Goal: Task Accomplishment & Management: Complete application form

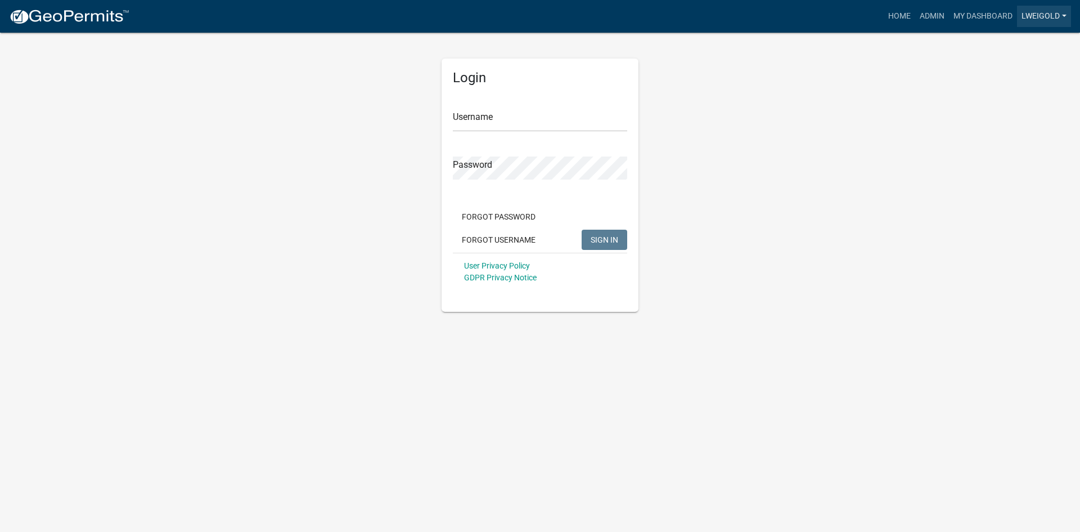
click at [1024, 12] on link "lweigold" at bounding box center [1044, 16] width 54 height 21
click at [1005, 47] on link "Admin" at bounding box center [1026, 46] width 90 height 27
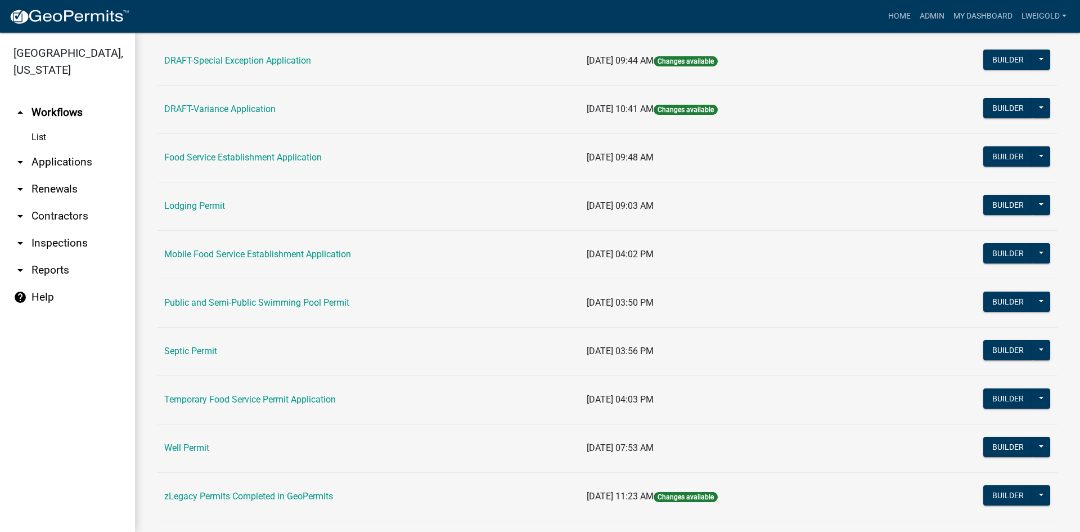
scroll to position [517, 0]
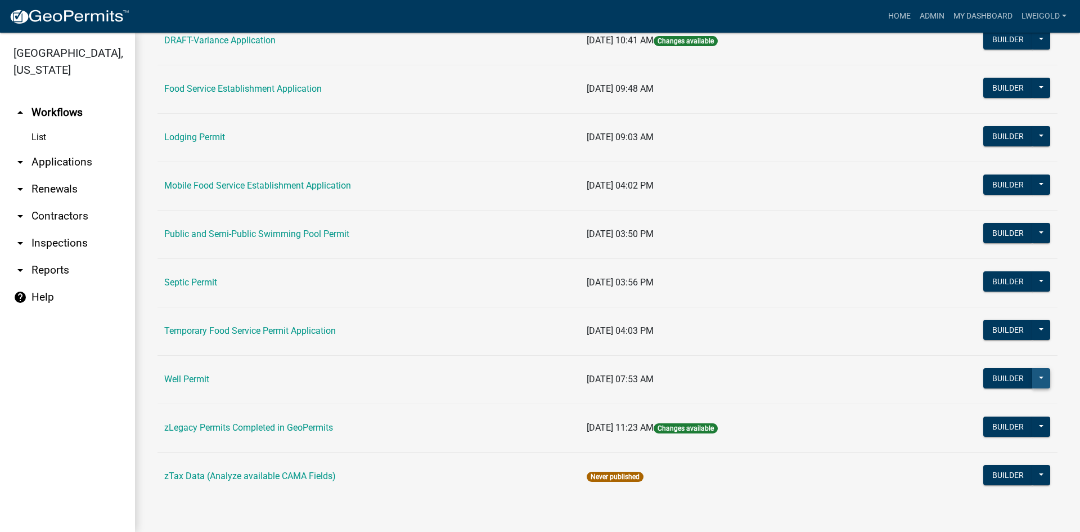
click at [1040, 376] on button at bounding box center [1041, 378] width 18 height 20
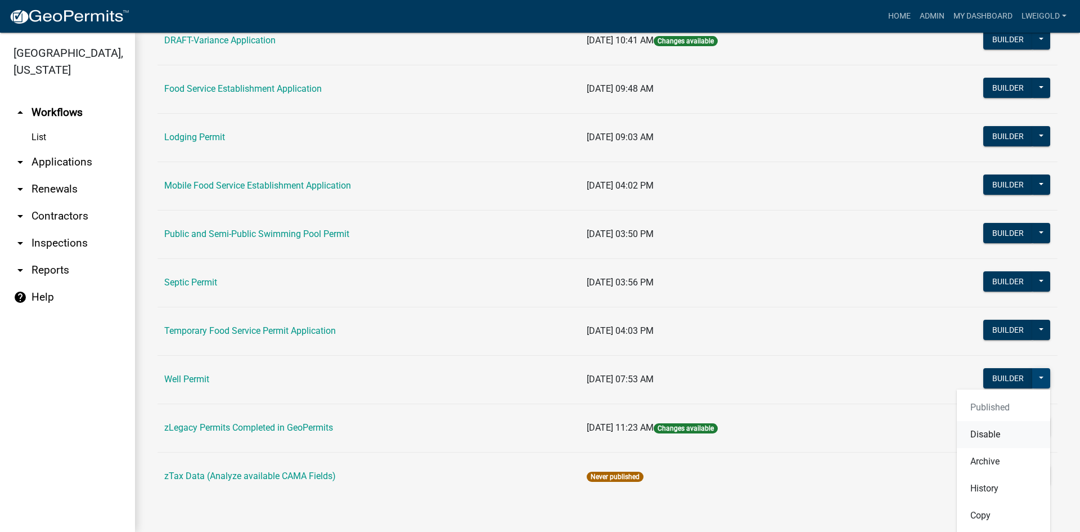
scroll to position [573, 0]
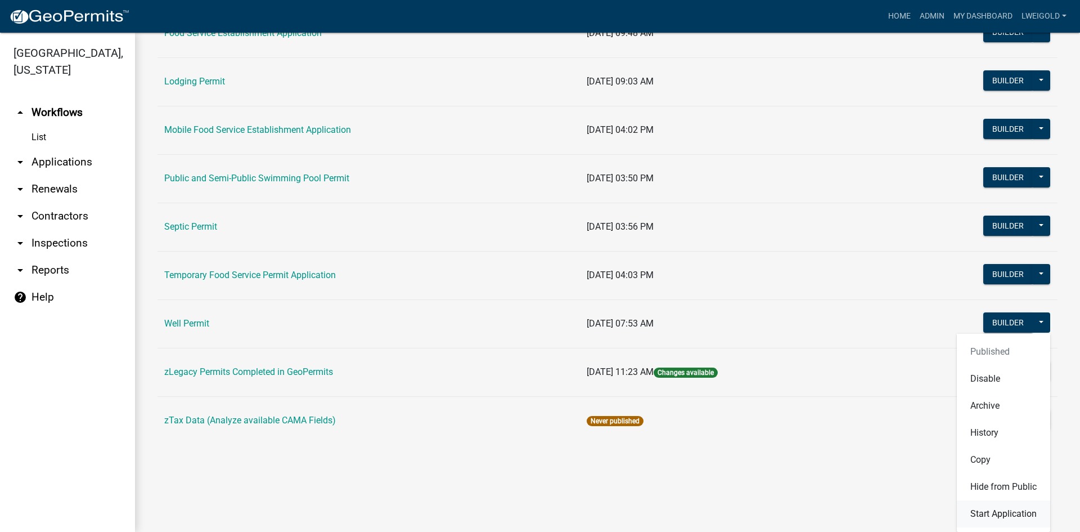
click at [974, 516] on button "Start Application" at bounding box center [1003, 513] width 93 height 27
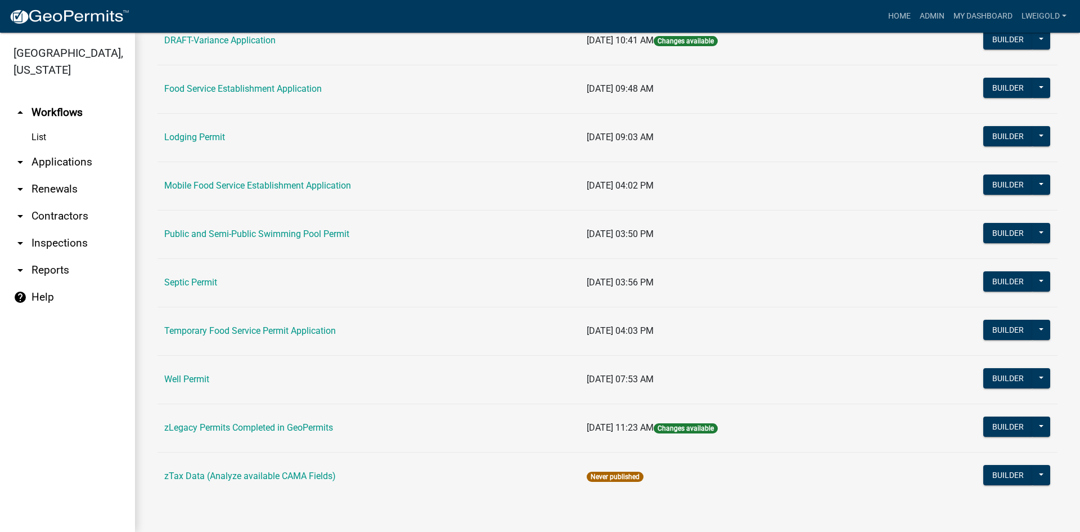
scroll to position [517, 0]
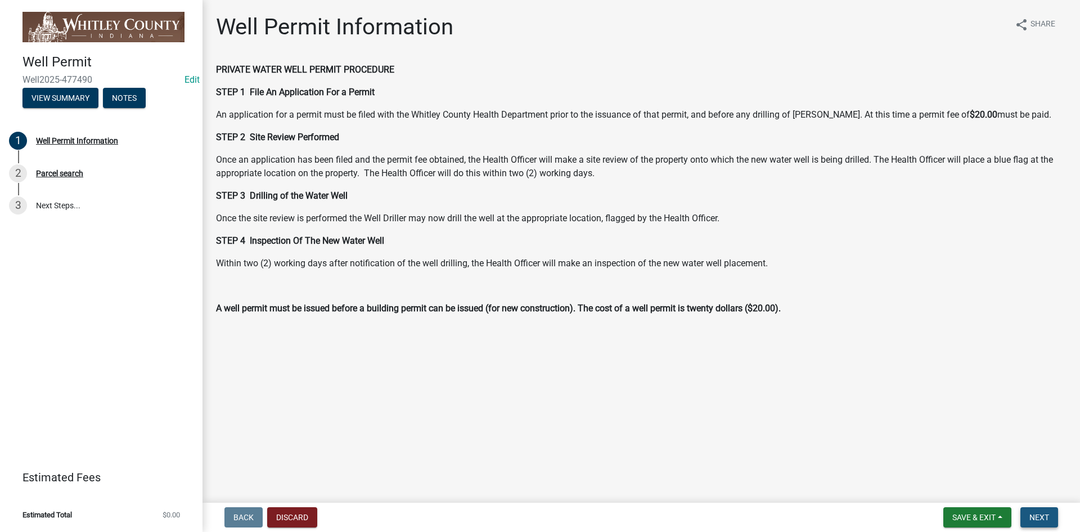
click at [1032, 518] on span "Next" at bounding box center [1039, 516] width 20 height 9
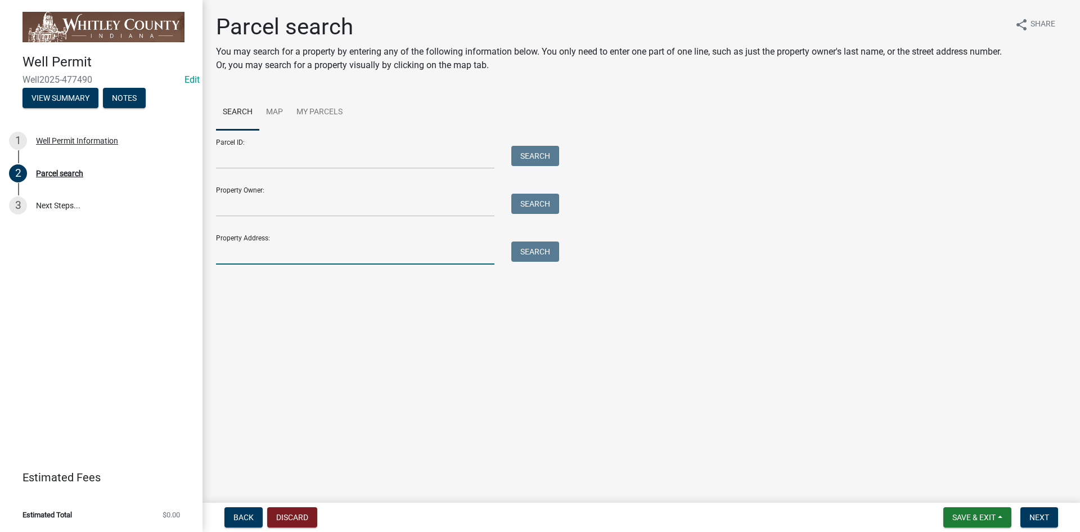
click at [248, 253] on input "Property Address:" at bounding box center [355, 252] width 278 height 23
type input "1724 N 450 W"
click at [557, 254] on button "Search" at bounding box center [535, 251] width 48 height 20
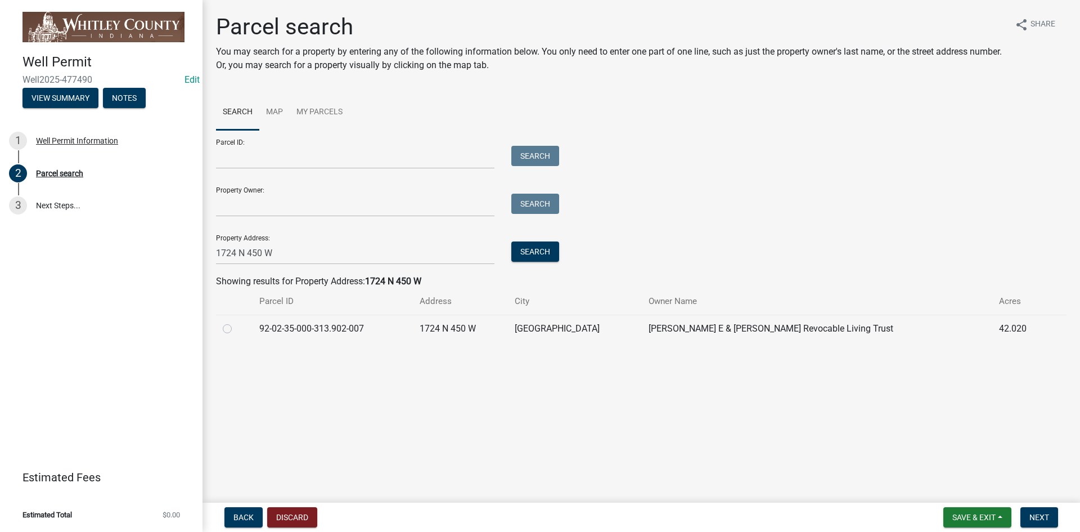
click at [236, 322] on label at bounding box center [236, 322] width 0 height 0
click at [236, 329] on input "radio" at bounding box center [239, 325] width 7 height 7
radio input "true"
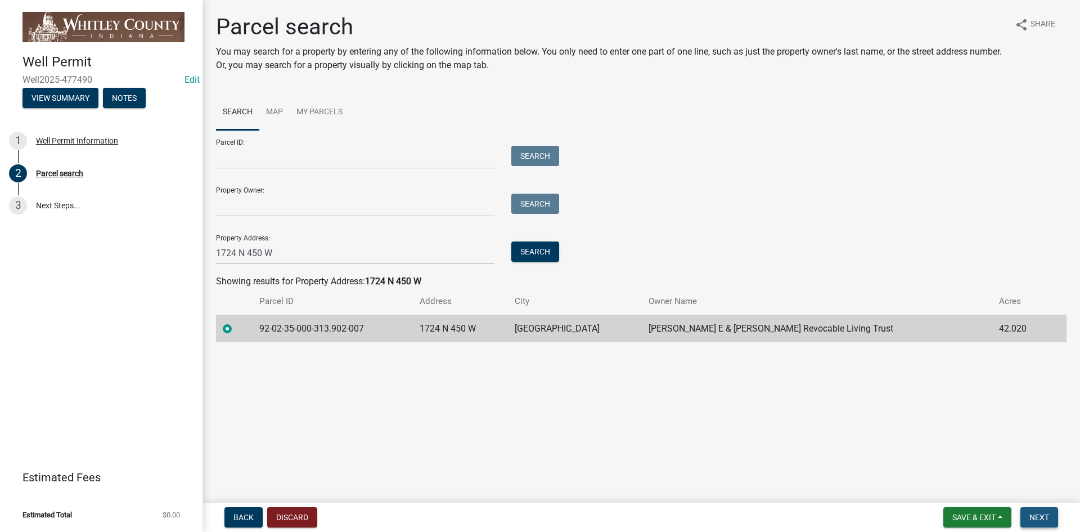
click at [1032, 515] on span "Next" at bounding box center [1039, 516] width 20 height 9
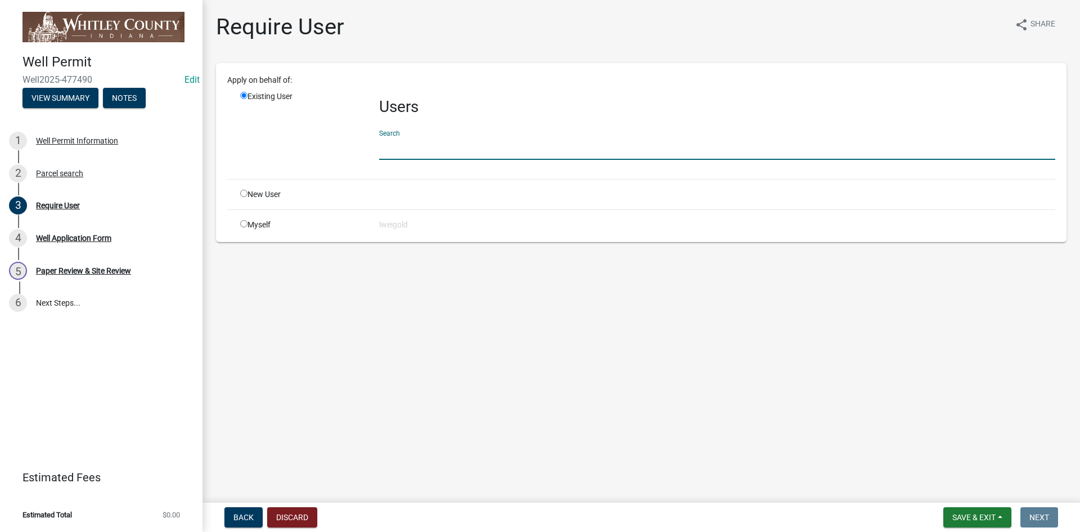
click at [384, 141] on input "text" at bounding box center [717, 148] width 676 height 23
type input "WhitleyH"
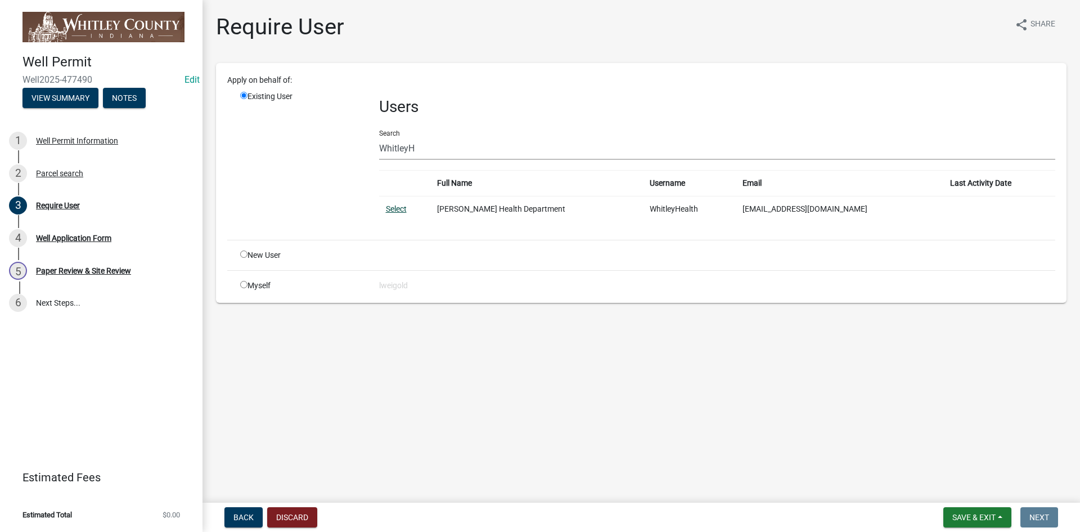
click at [394, 209] on link "Select" at bounding box center [396, 208] width 21 height 9
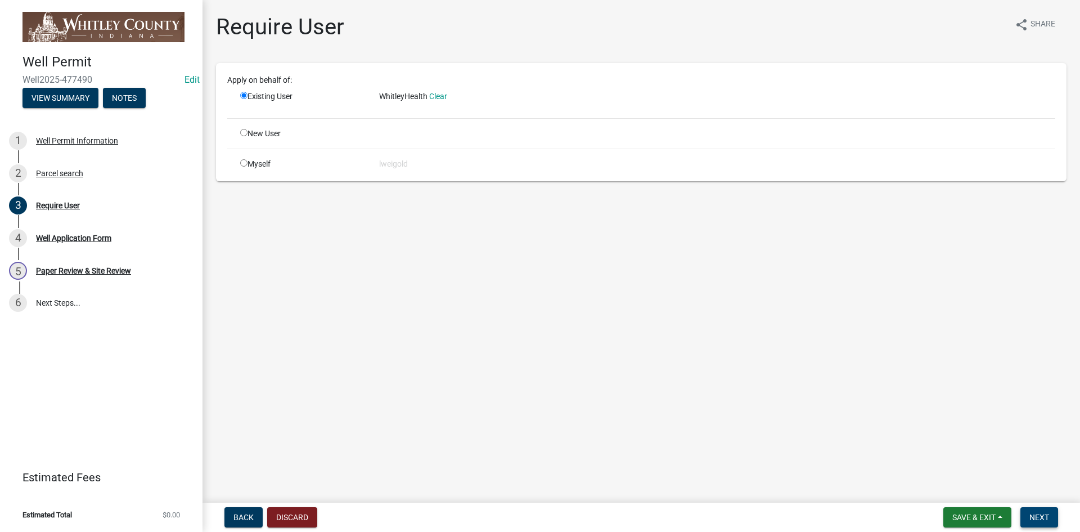
click at [1045, 515] on span "Next" at bounding box center [1039, 516] width 20 height 9
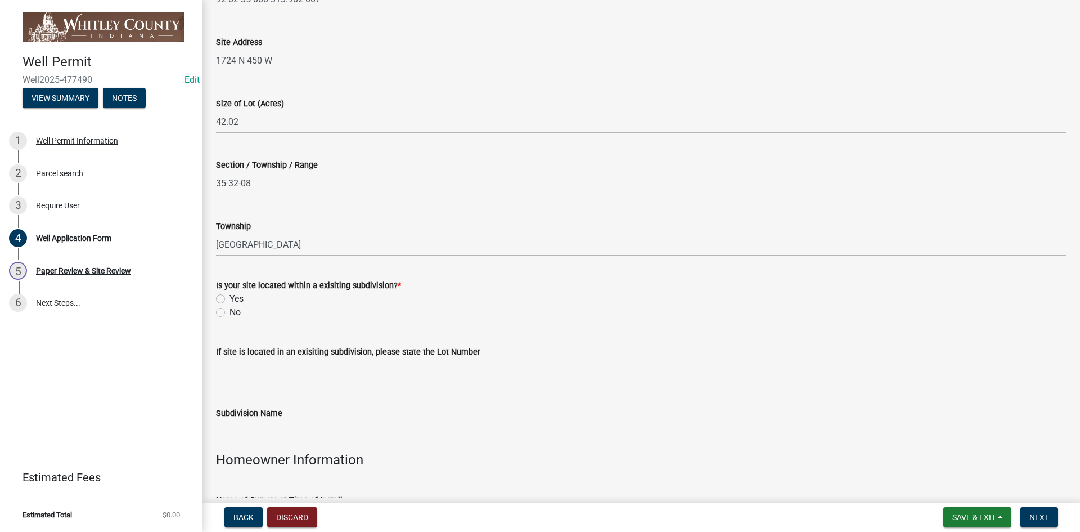
scroll to position [169, 0]
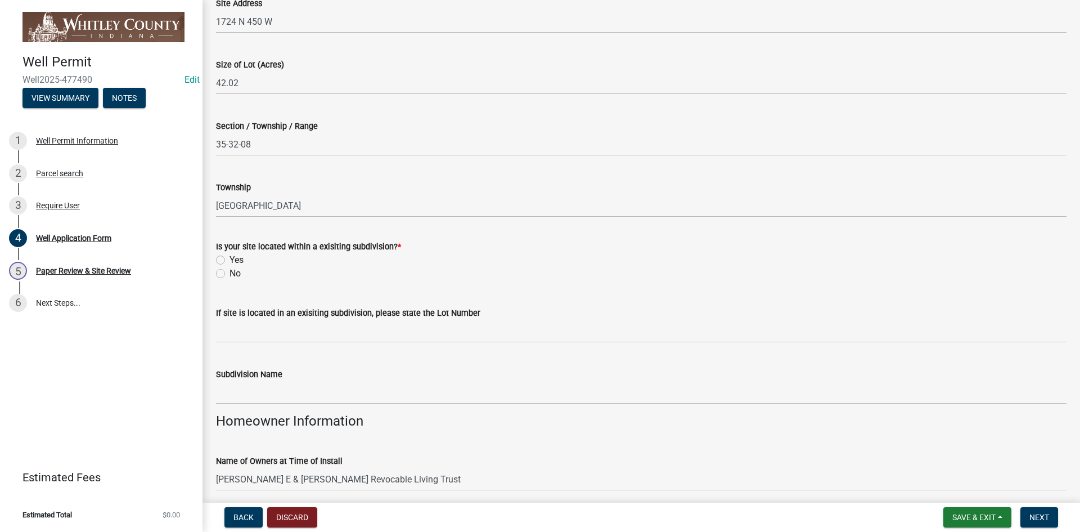
click at [230, 273] on label "No" at bounding box center [235, 274] width 11 height 14
click at [230, 273] on input "No" at bounding box center [233, 270] width 7 height 7
radio input "true"
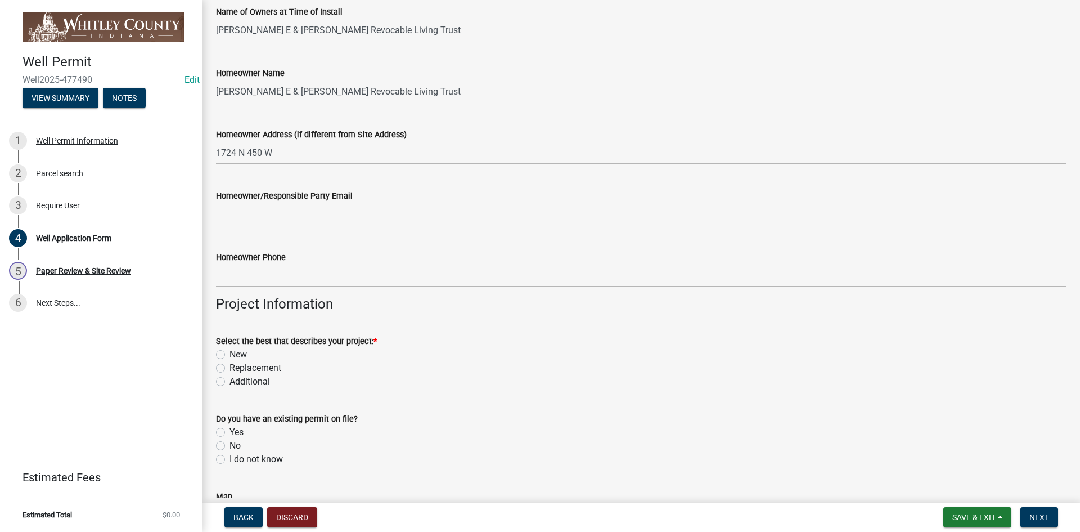
scroll to position [619, 0]
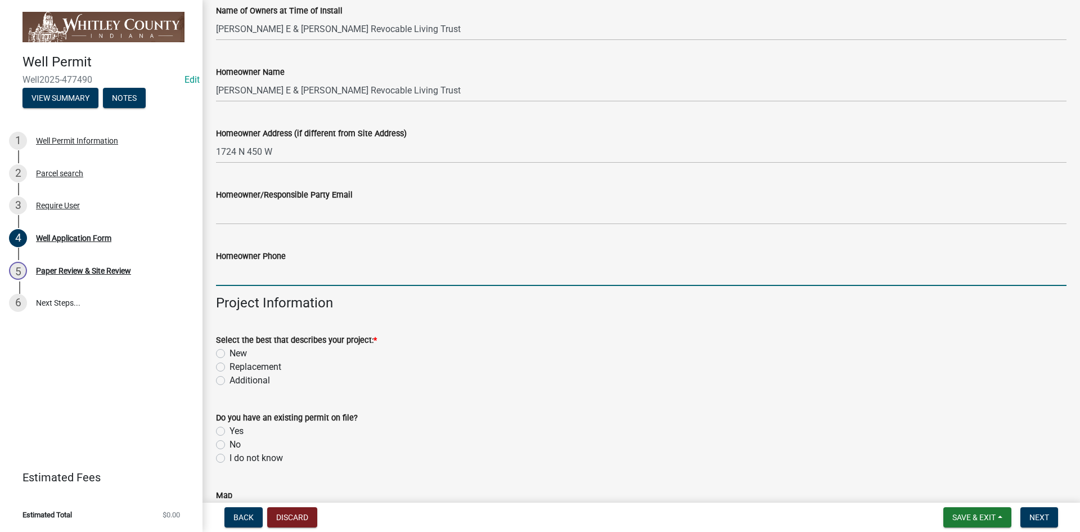
click at [218, 275] on input "Homeowner Phone" at bounding box center [641, 274] width 851 height 23
type input "[PHONE_NUMBER]"
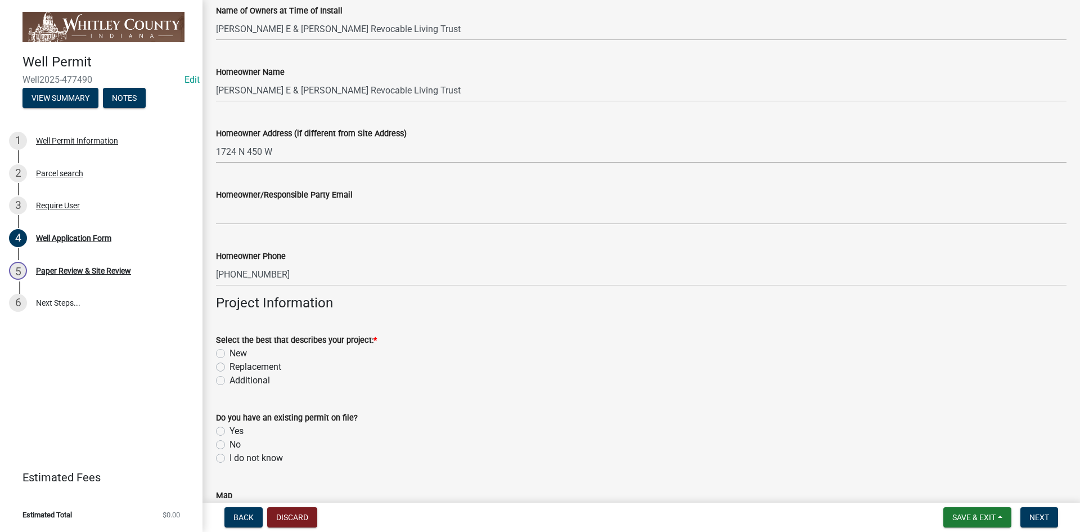
click at [230, 352] on label "New" at bounding box center [238, 354] width 17 height 14
click at [230, 352] on input "New" at bounding box center [233, 350] width 7 height 7
radio input "true"
click at [230, 445] on label "No" at bounding box center [235, 445] width 11 height 14
click at [230, 445] on input "No" at bounding box center [233, 441] width 7 height 7
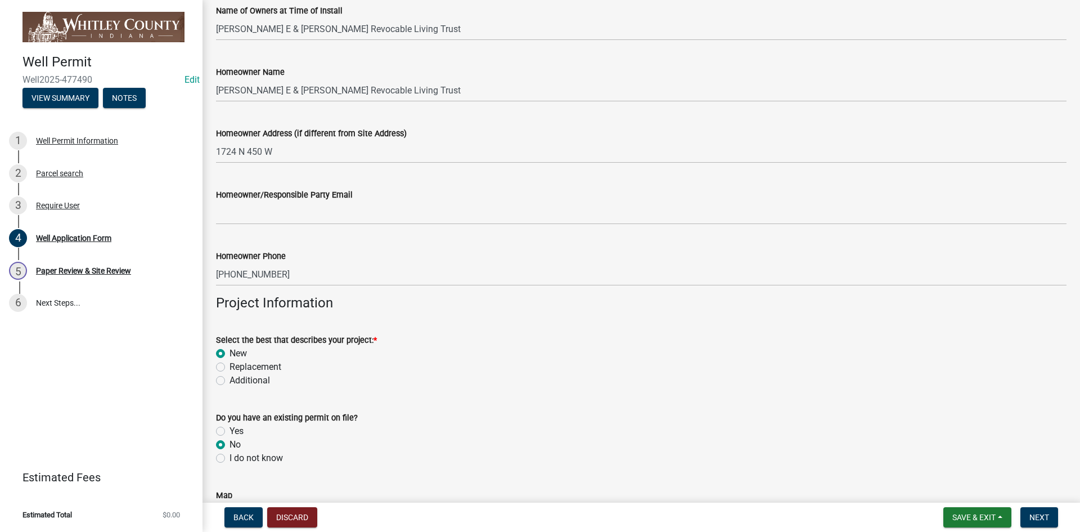
radio input "true"
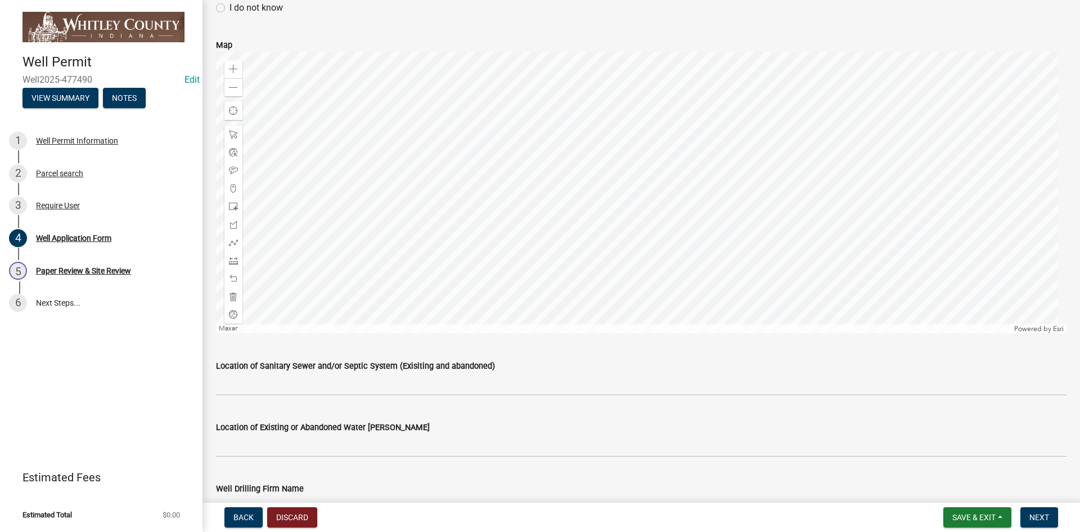
scroll to position [1125, 0]
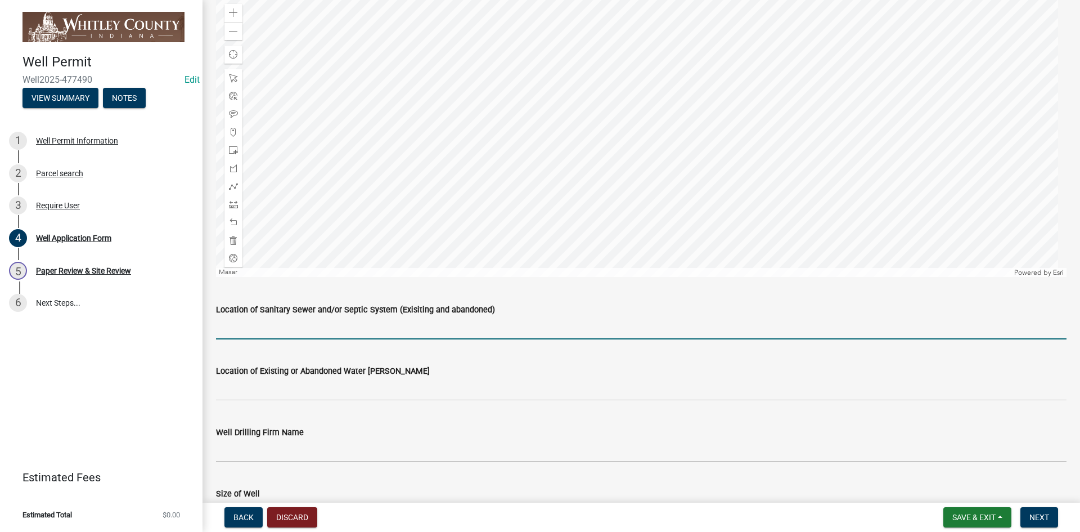
click at [239, 332] on input "Location of Sanitary Sewer and/or Septic System (Exisiting and abandoned)" at bounding box center [641, 327] width 851 height 23
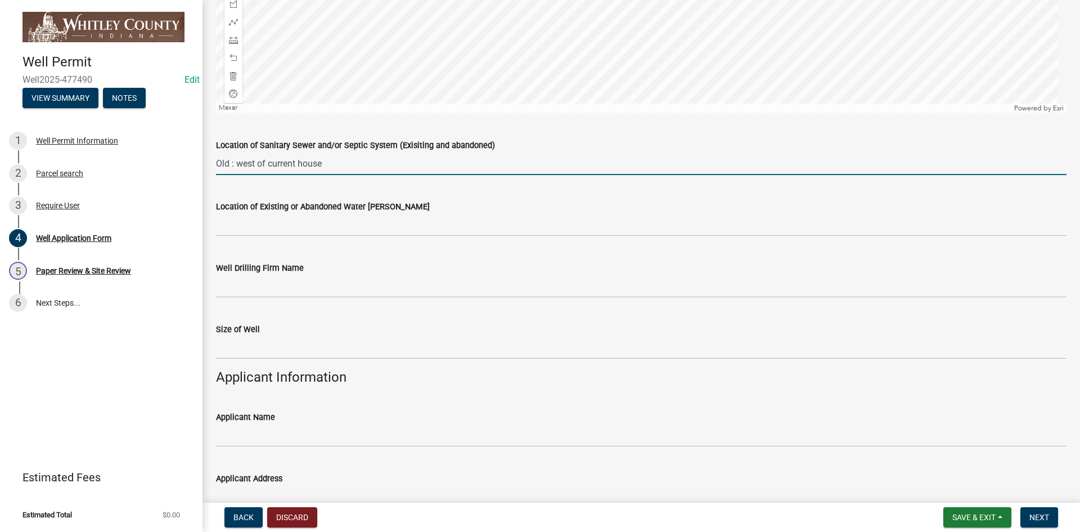
scroll to position [1294, 0]
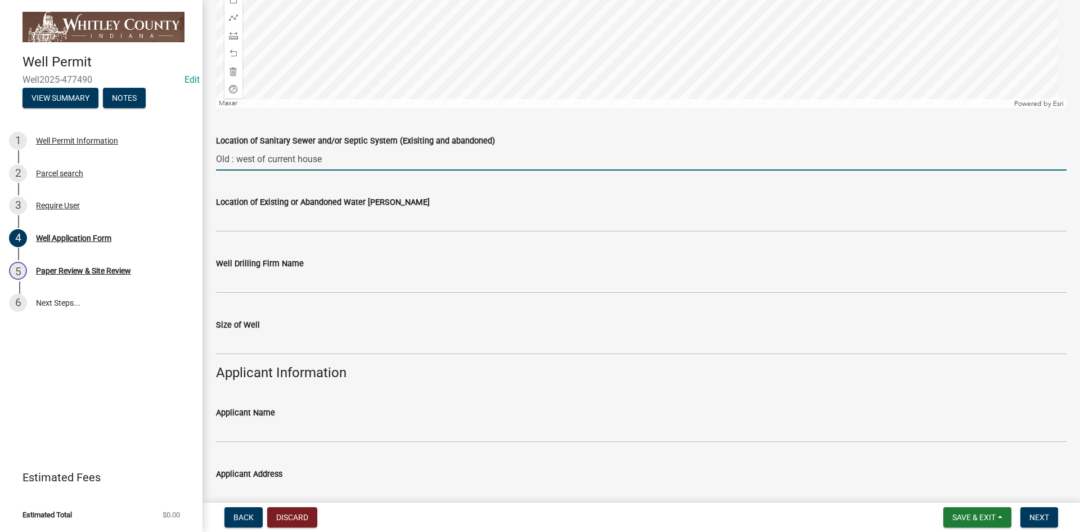
type input "Old : west of current house"
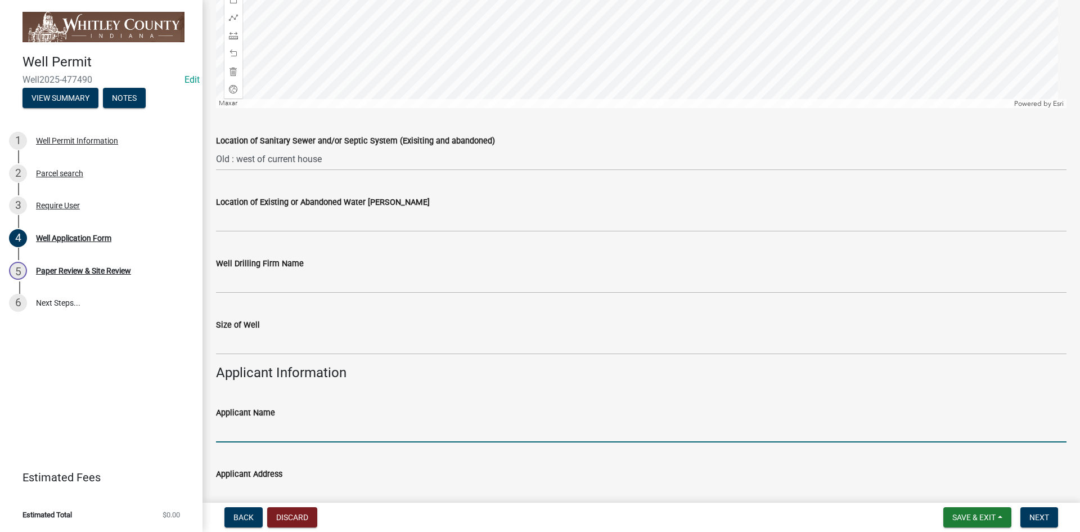
click at [238, 425] on input "Applicant Name" at bounding box center [641, 430] width 851 height 23
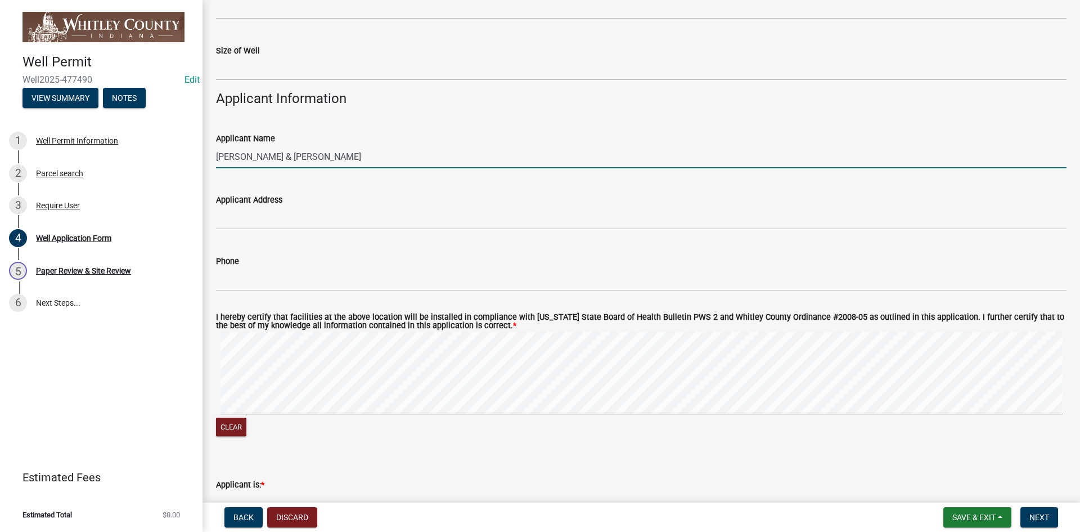
scroll to position [1575, 0]
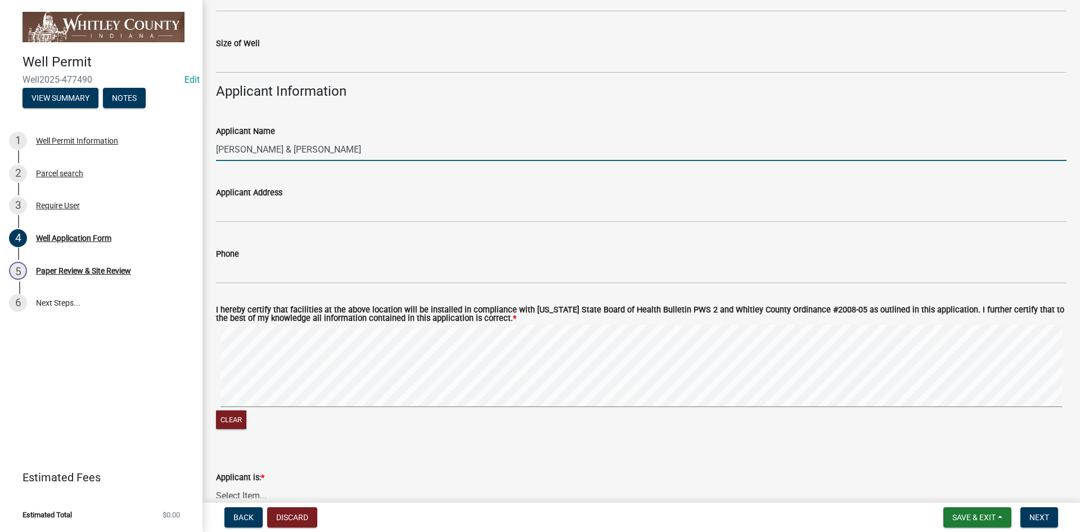
type input "[PERSON_NAME] & [PERSON_NAME]"
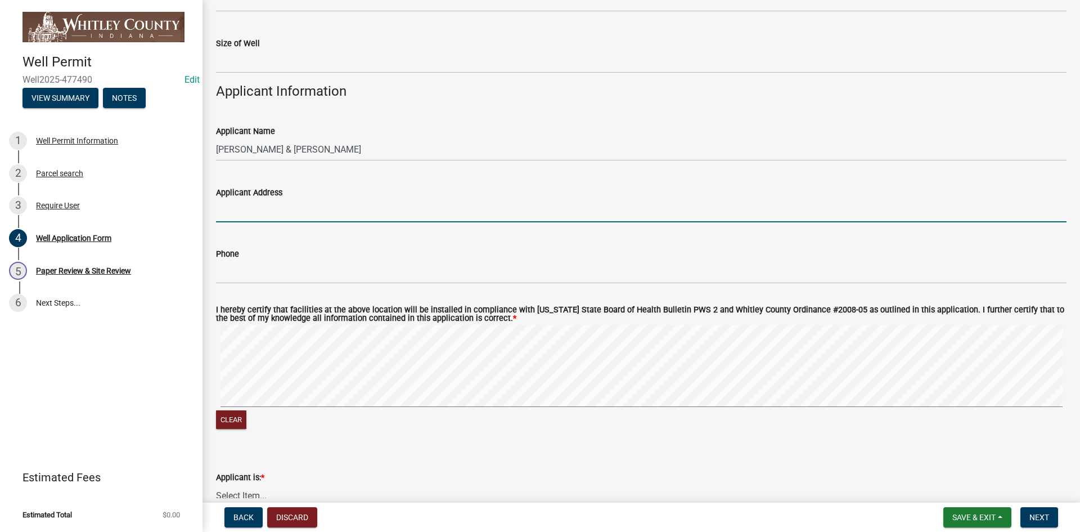
click at [228, 214] on input "Applicant Address" at bounding box center [641, 210] width 851 height 23
type input "[STREET_ADDRESS]"
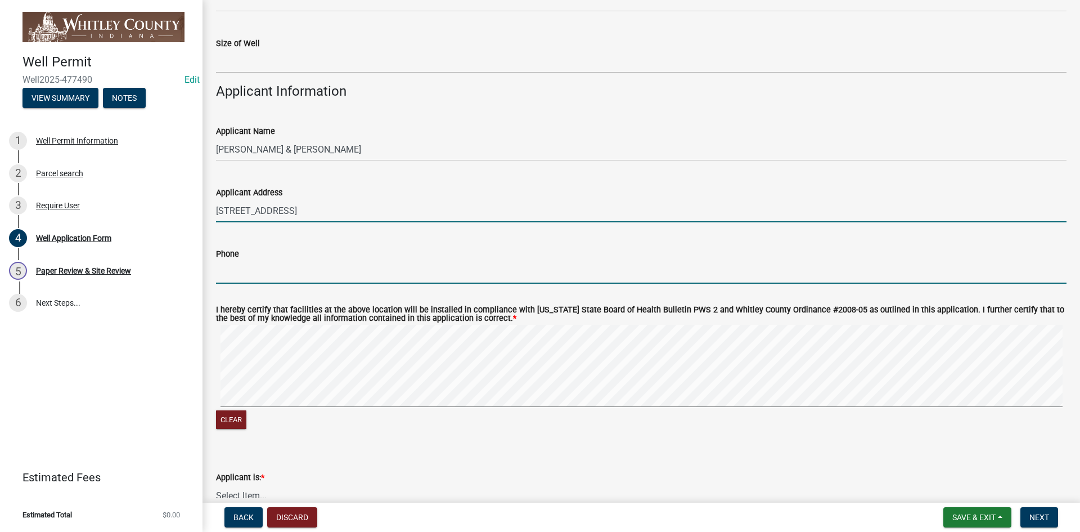
click at [232, 273] on input "Phone" at bounding box center [641, 271] width 851 height 23
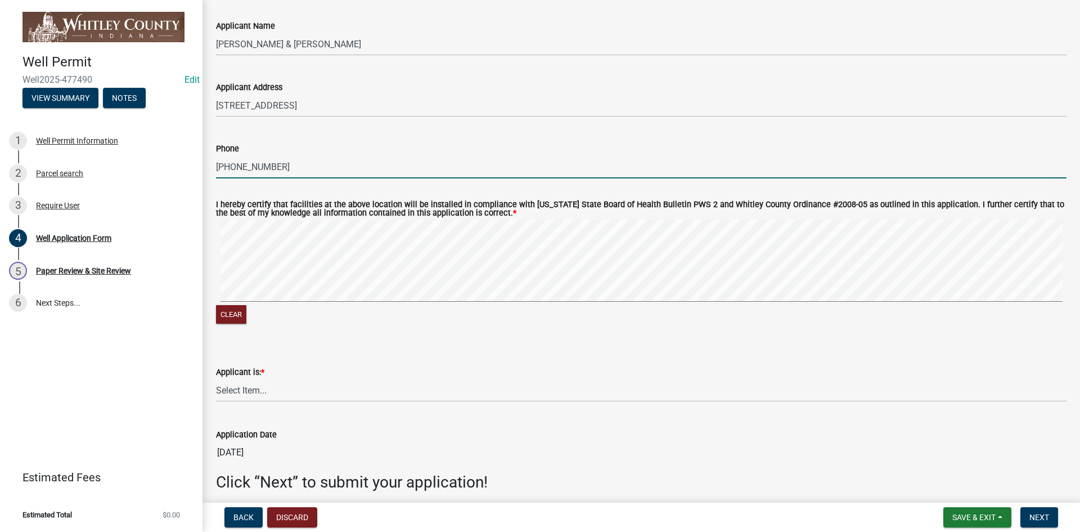
scroll to position [1728, 0]
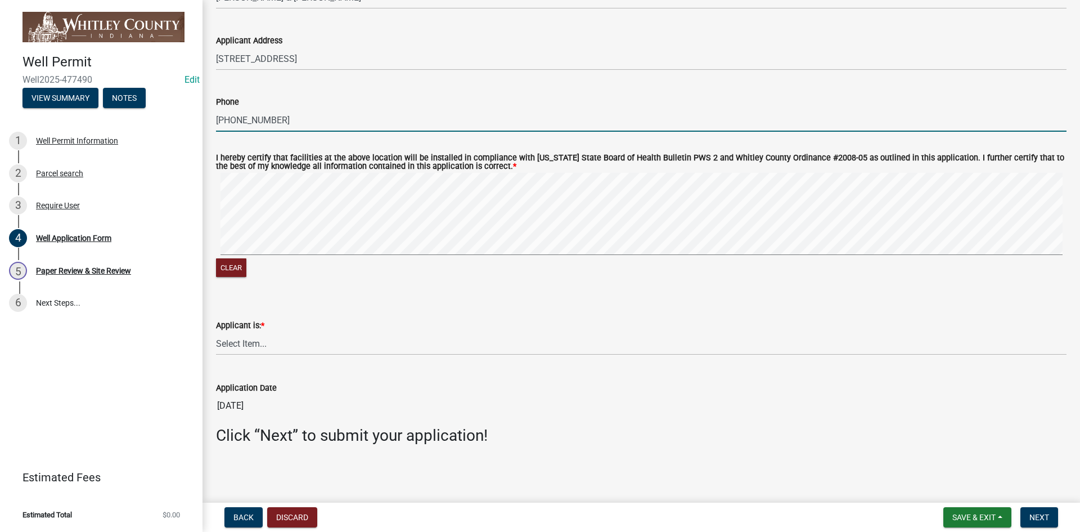
type input "[PHONE_NUMBER]"
click at [249, 344] on select "Select Item... Owner Contractor Builder" at bounding box center [641, 343] width 851 height 23
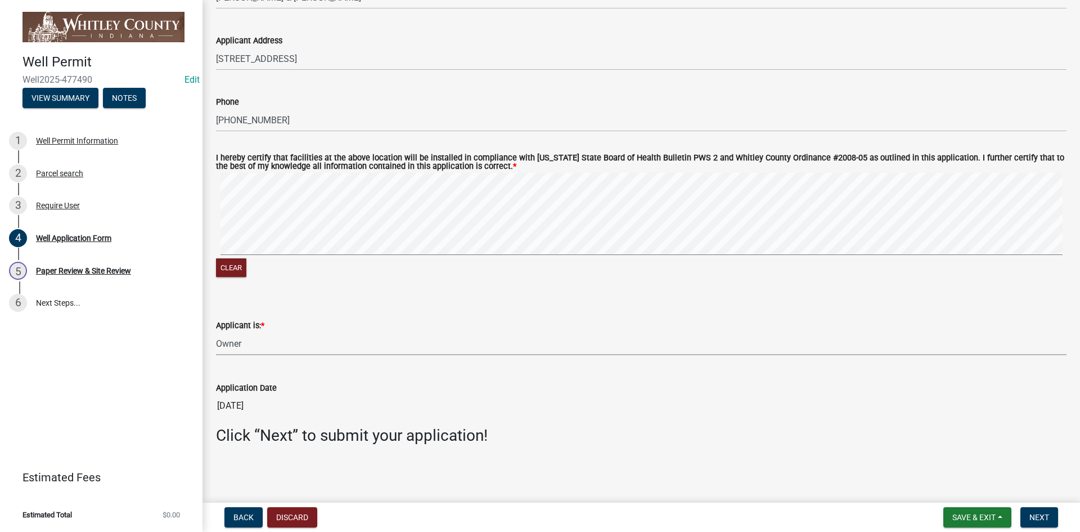
click at [216, 332] on select "Select Item... Owner Contractor Builder" at bounding box center [641, 343] width 851 height 23
select select "e178e561-d893-4f30-b487-8ebb6532a1d4"
click at [1038, 521] on span "Next" at bounding box center [1039, 516] width 20 height 9
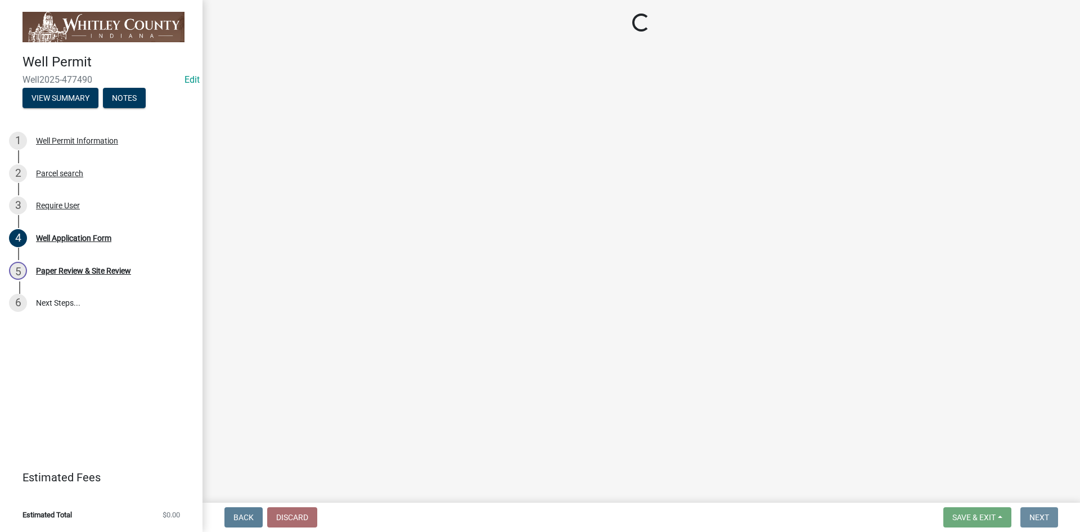
scroll to position [0, 0]
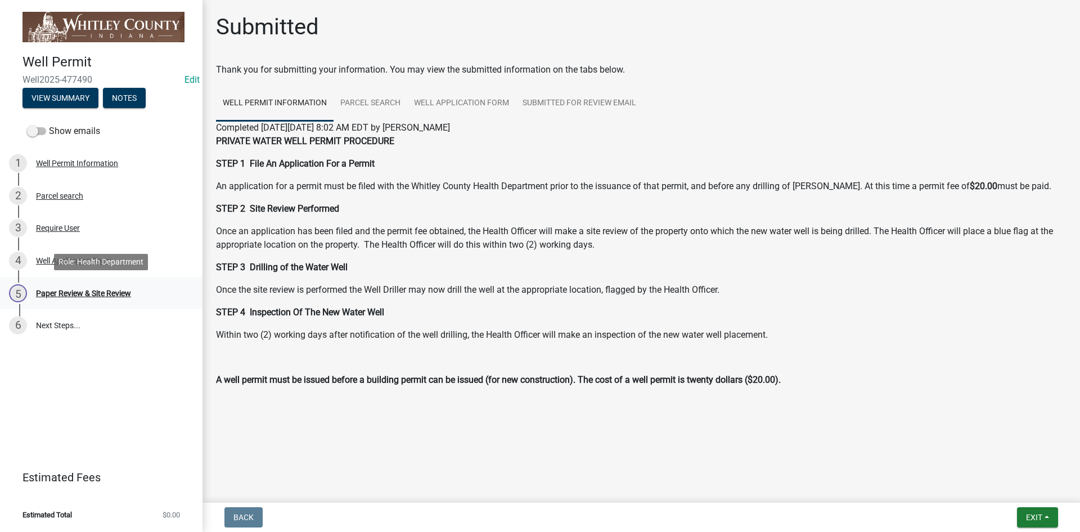
click at [111, 289] on div "Paper Review & Site Review" at bounding box center [83, 293] width 95 height 8
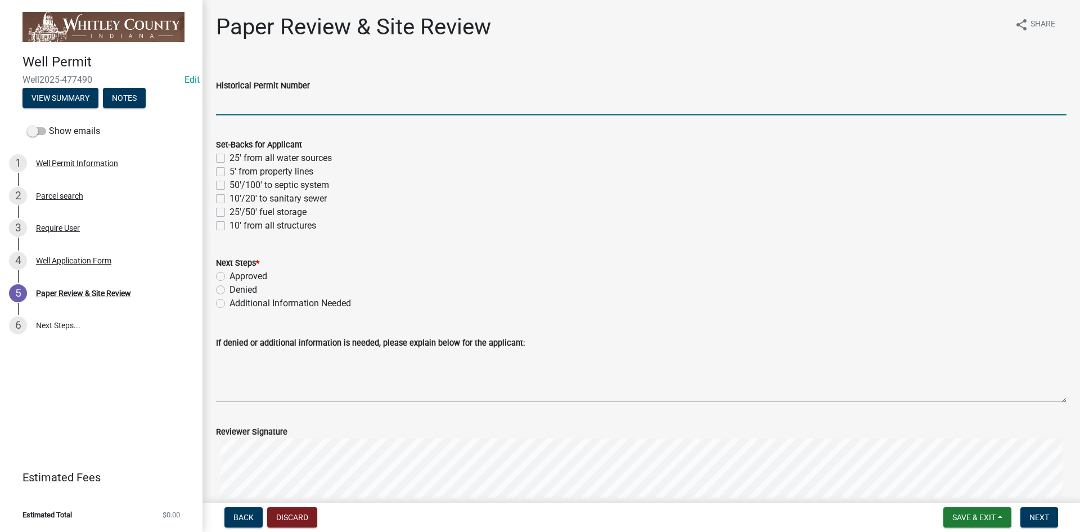
click at [234, 107] on input "Historical Permit Number" at bounding box center [641, 103] width 851 height 23
type input "7594"
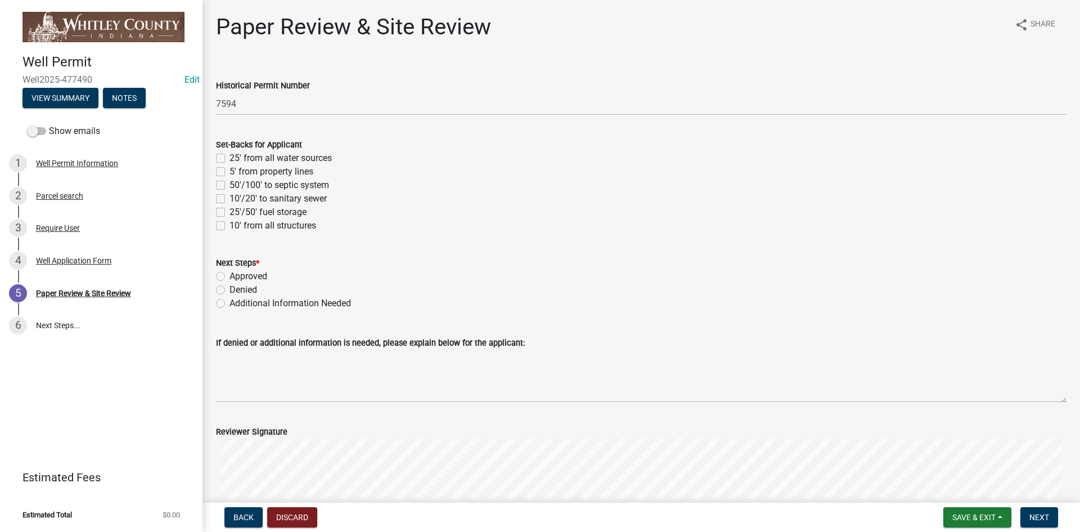
click at [230, 171] on label "5' from property lines" at bounding box center [272, 172] width 84 height 14
click at [230, 171] on input "5' from property lines" at bounding box center [233, 168] width 7 height 7
checkbox input "true"
checkbox input "false"
checkbox input "true"
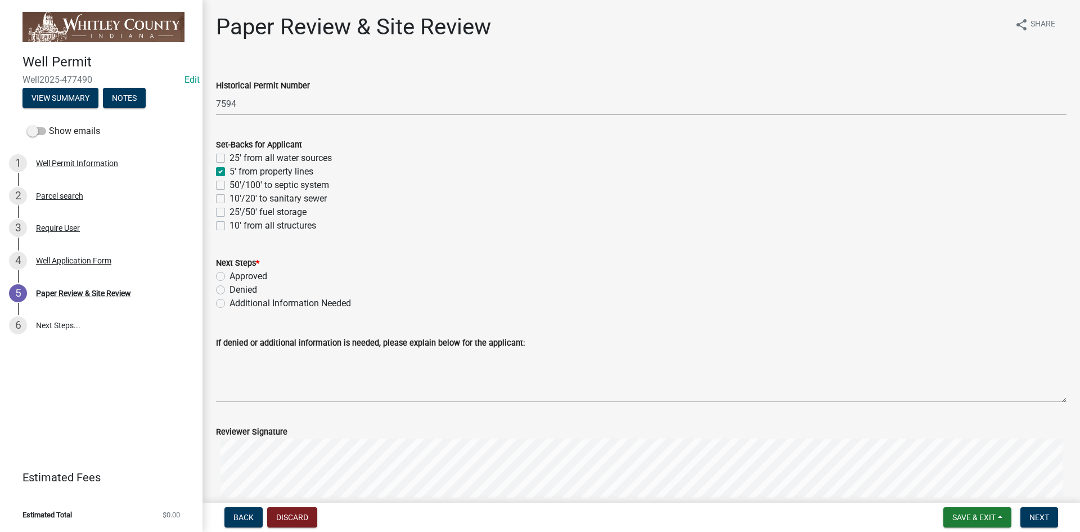
checkbox input "false"
click at [230, 183] on label "50'/100' to septic system" at bounding box center [280, 185] width 100 height 14
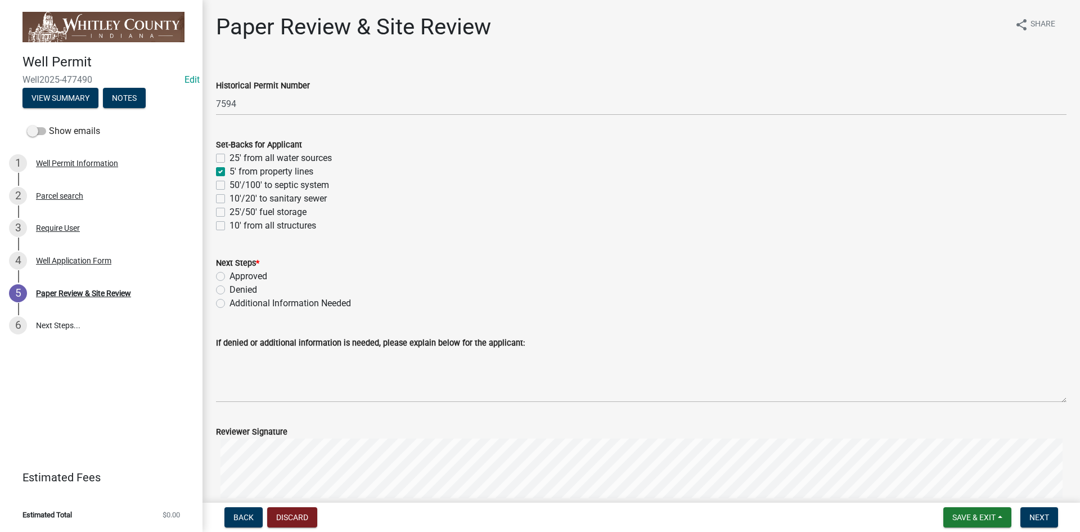
click at [230, 183] on input "50'/100' to septic system" at bounding box center [233, 181] width 7 height 7
checkbox input "true"
checkbox input "false"
checkbox input "true"
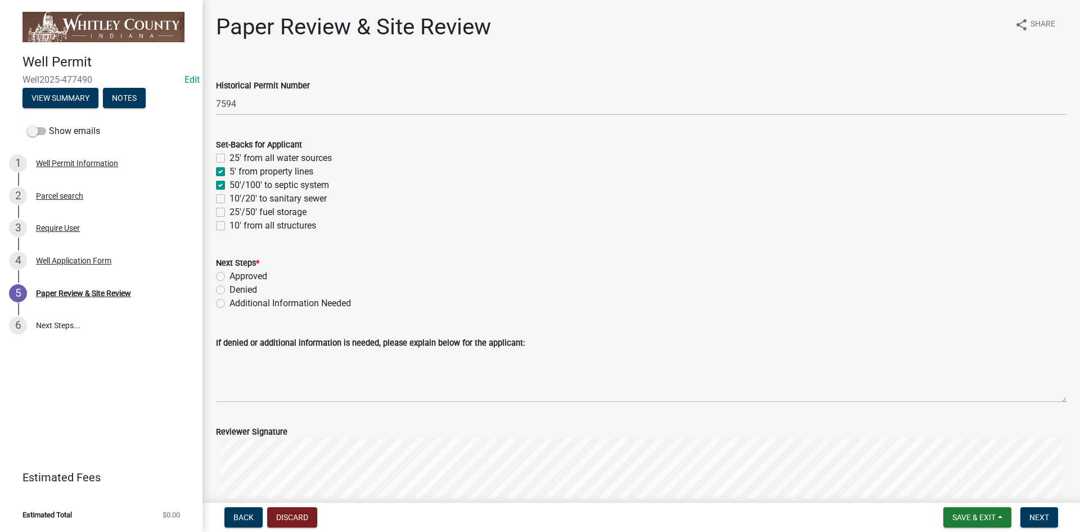
checkbox input "false"
click at [230, 227] on label "10' from all structures" at bounding box center [273, 226] width 87 height 14
click at [230, 226] on input "10' from all structures" at bounding box center [233, 222] width 7 height 7
checkbox input "true"
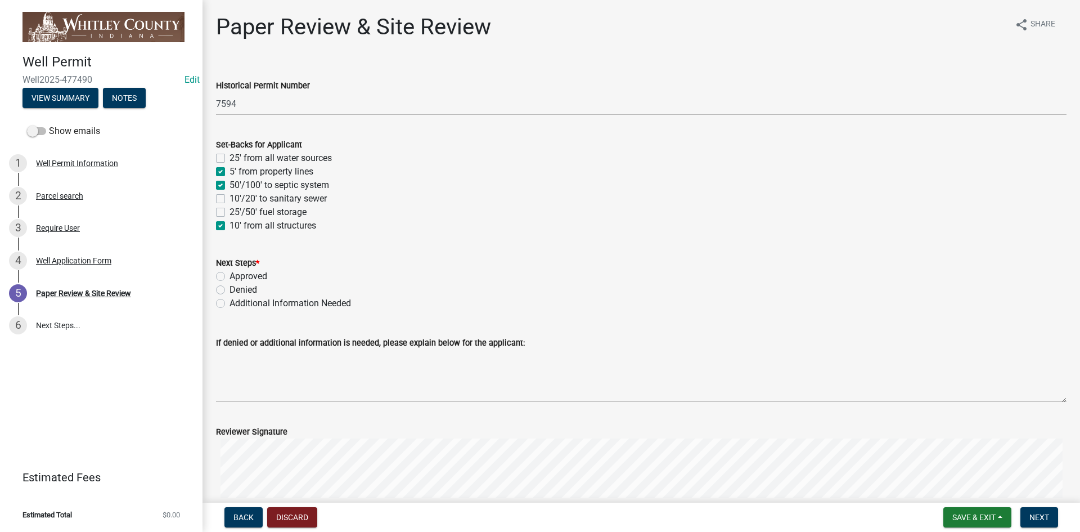
checkbox input "false"
checkbox input "true"
checkbox input "false"
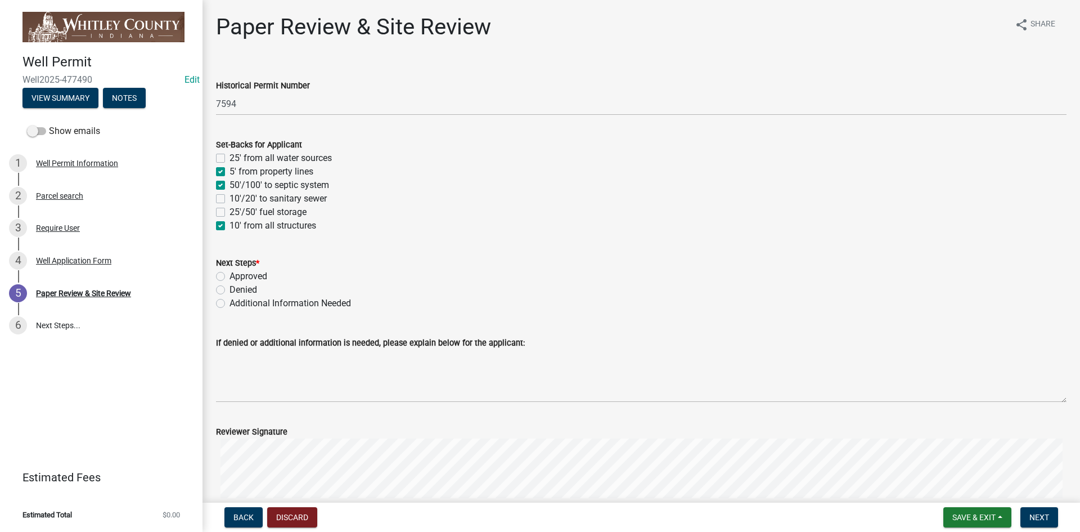
checkbox input "true"
click at [230, 275] on label "Approved" at bounding box center [249, 276] width 38 height 14
click at [230, 275] on input "Approved" at bounding box center [233, 272] width 7 height 7
radio input "true"
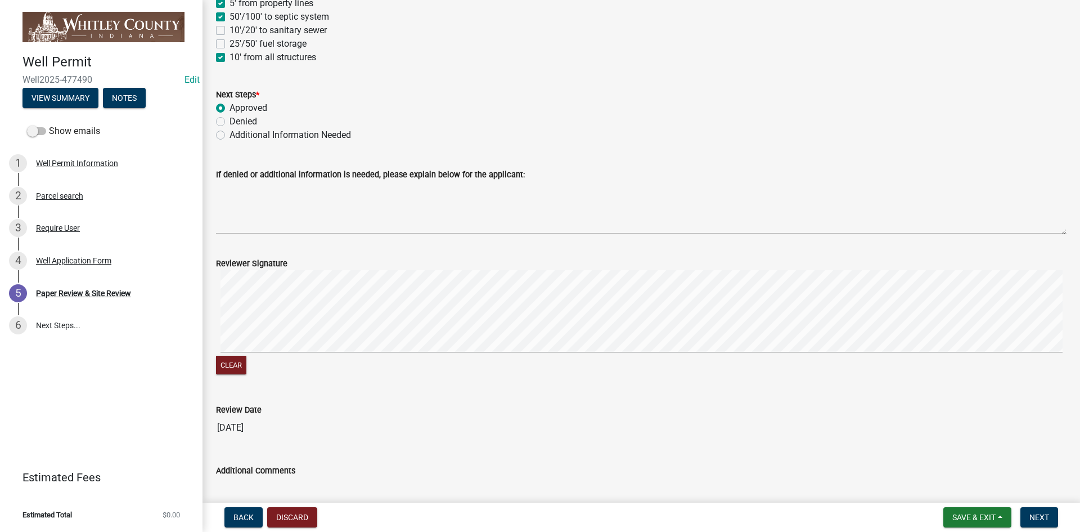
scroll to position [169, 0]
click at [212, 297] on div "Reviewer Signature Clear" at bounding box center [641, 309] width 867 height 134
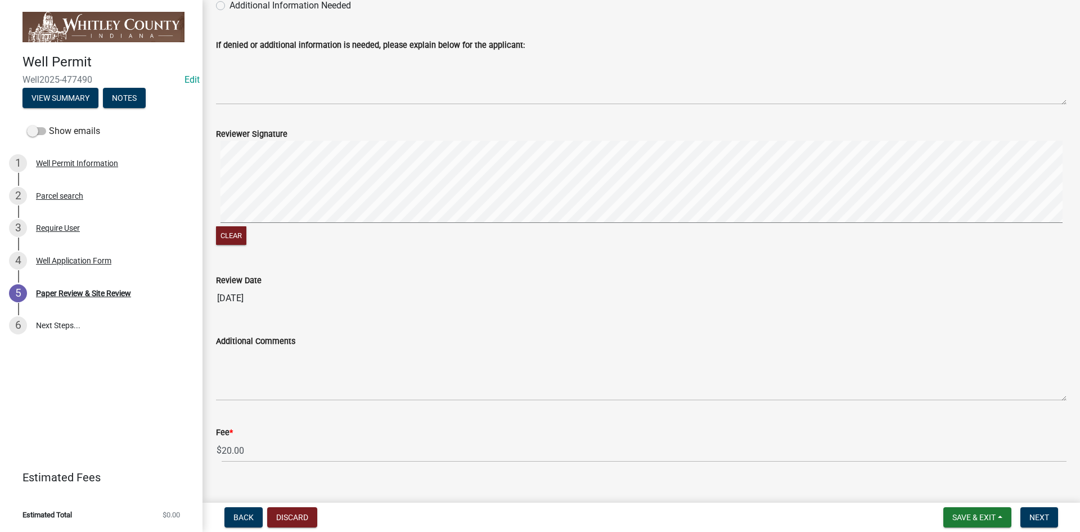
scroll to position [316, 0]
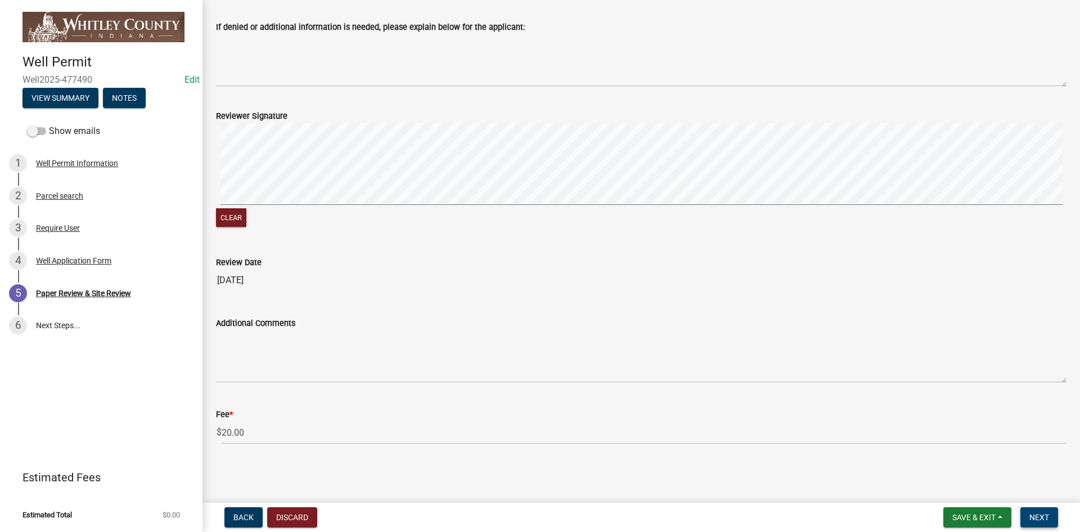
click at [1035, 512] on span "Next" at bounding box center [1039, 516] width 20 height 9
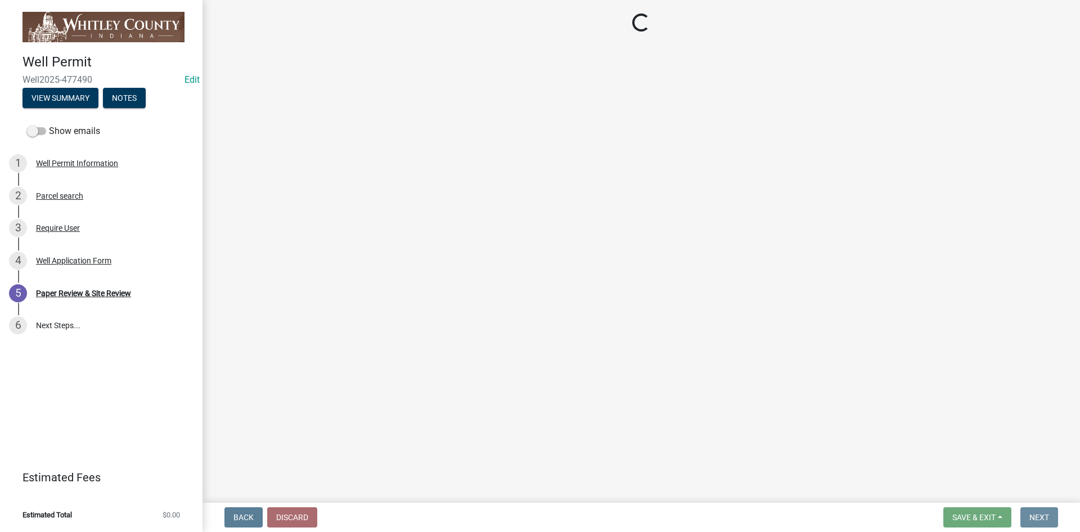
scroll to position [0, 0]
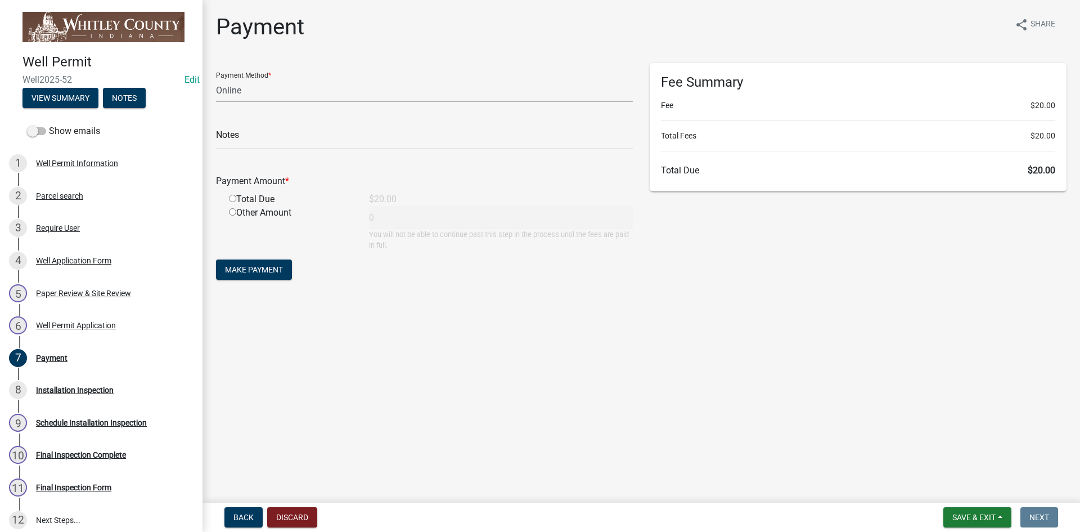
click at [226, 90] on select "Credit Card POS Check Cash Online" at bounding box center [424, 90] width 417 height 23
select select "1: 0"
click at [216, 79] on select "Credit Card POS Check Cash Online" at bounding box center [424, 90] width 417 height 23
click at [230, 143] on input "text" at bounding box center [424, 138] width 417 height 23
type input "1050"
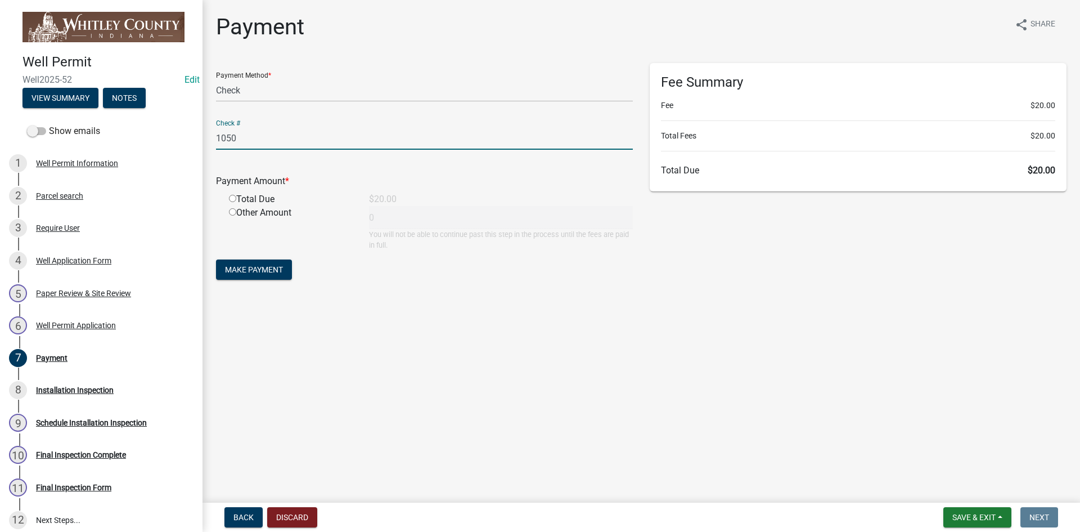
click at [230, 197] on input "radio" at bounding box center [232, 198] width 7 height 7
radio input "true"
type input "20"
click at [269, 273] on span "Make Payment" at bounding box center [254, 269] width 58 height 9
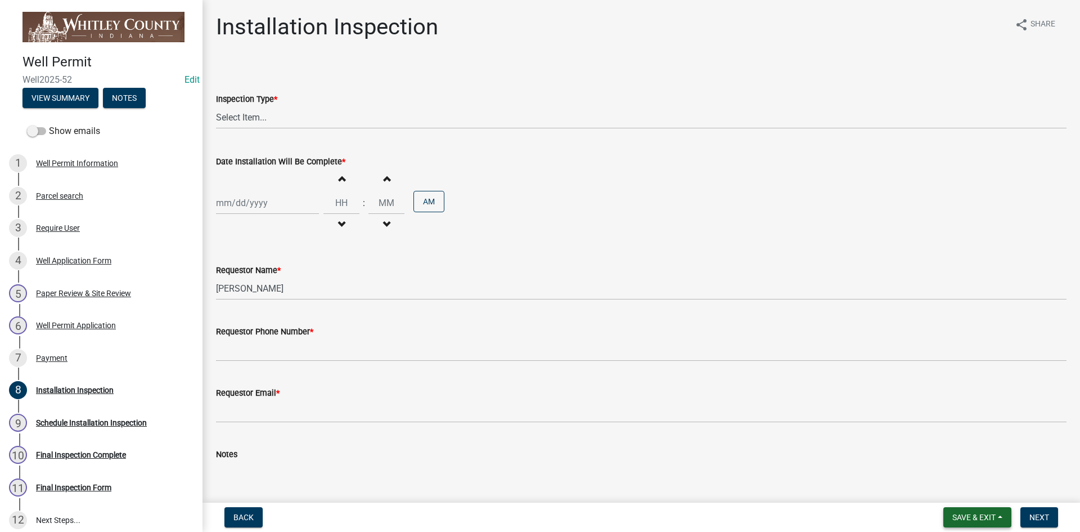
click at [975, 518] on span "Save & Exit" at bounding box center [973, 516] width 43 height 9
click at [968, 488] on button "Save & Exit" at bounding box center [966, 487] width 90 height 27
